Goal: Transaction & Acquisition: Subscribe to service/newsletter

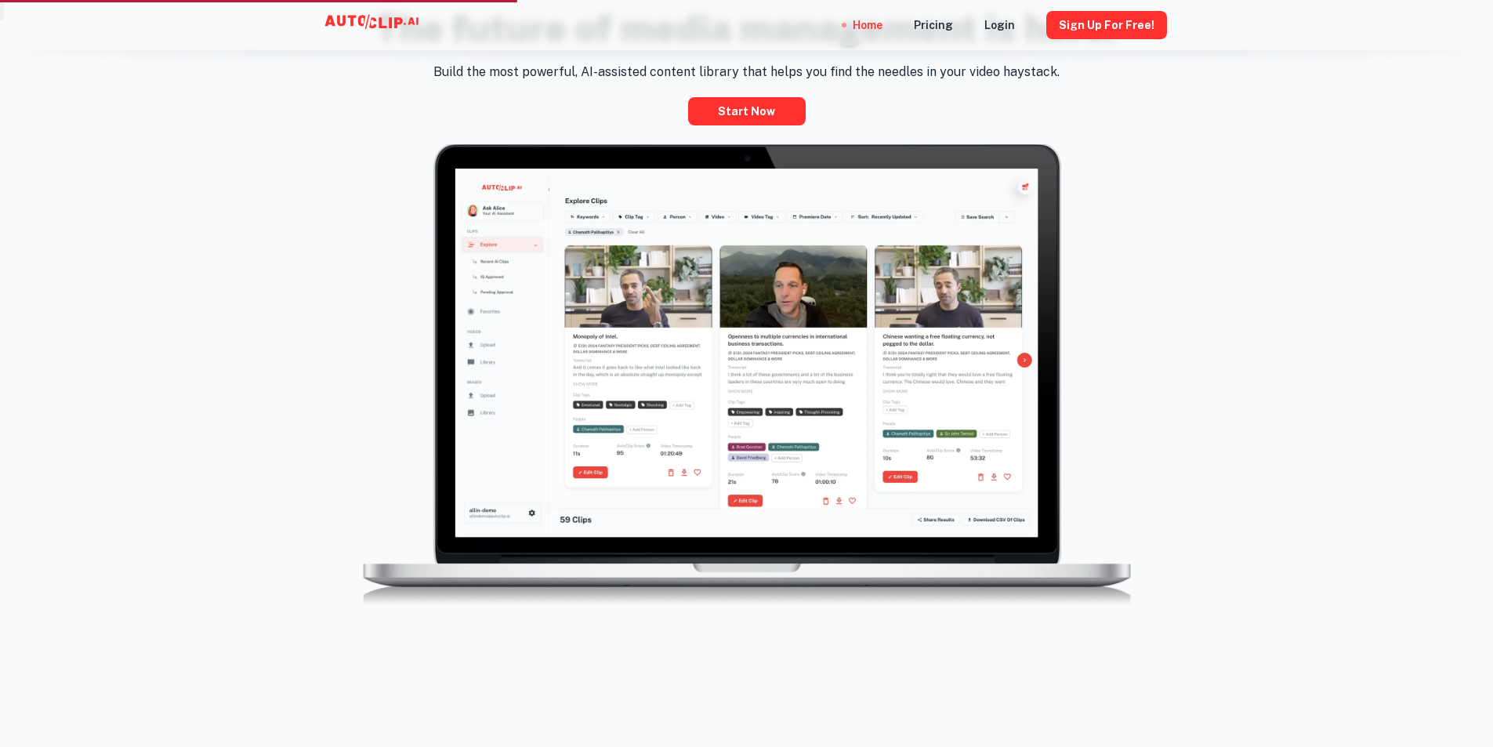
scroll to position [862, 0]
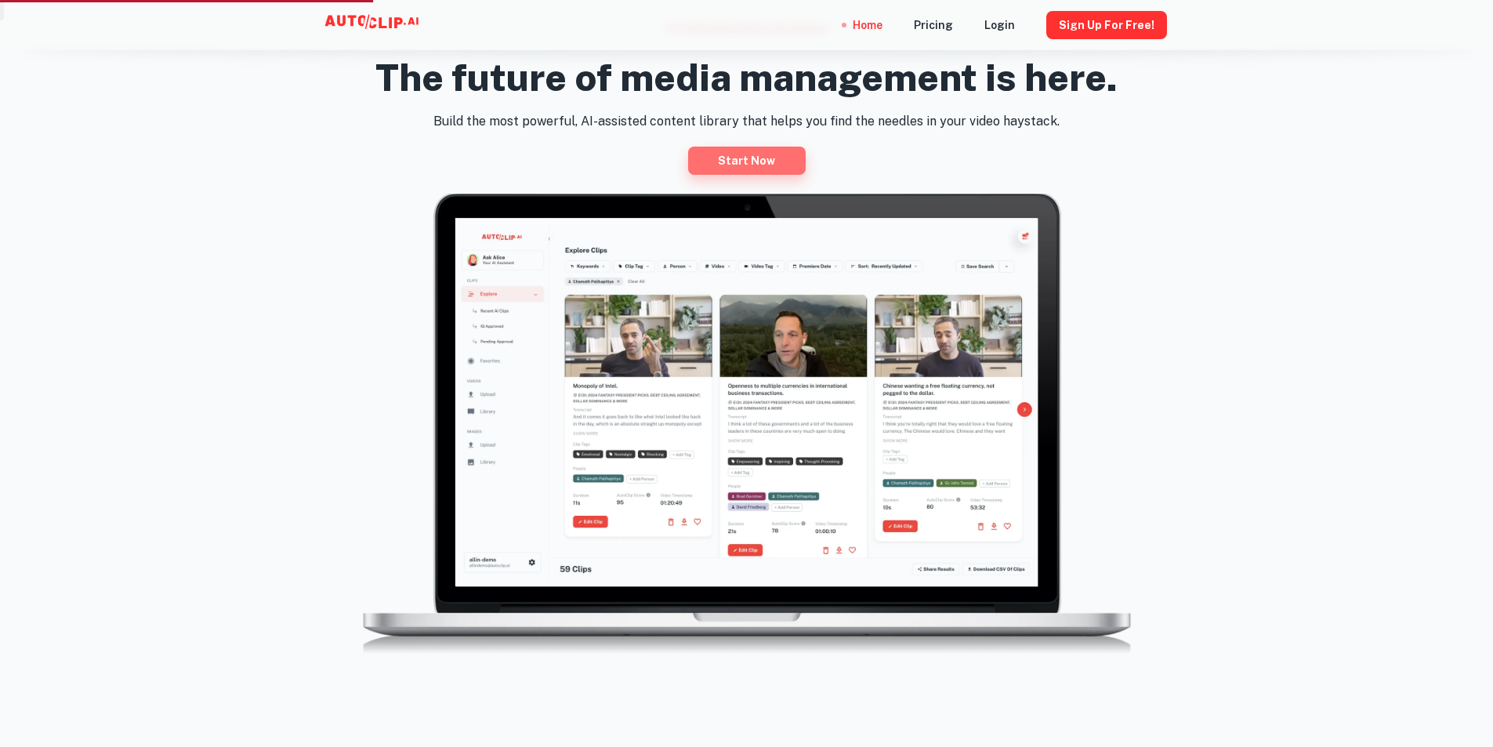
click at [752, 161] on link "Start now" at bounding box center [747, 161] width 118 height 28
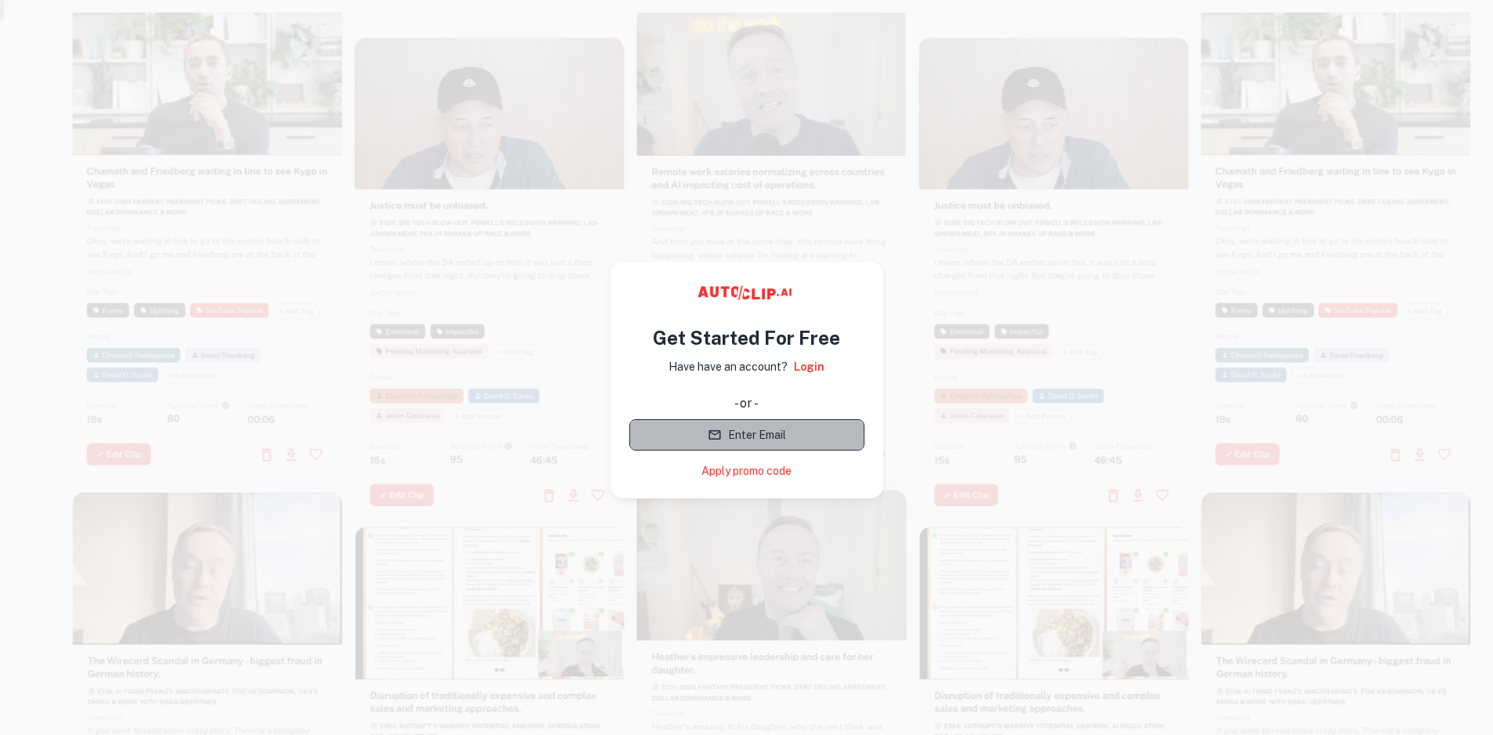
click at [786, 433] on button "Enter Email" at bounding box center [746, 434] width 235 height 31
